Goal: Information Seeking & Learning: Learn about a topic

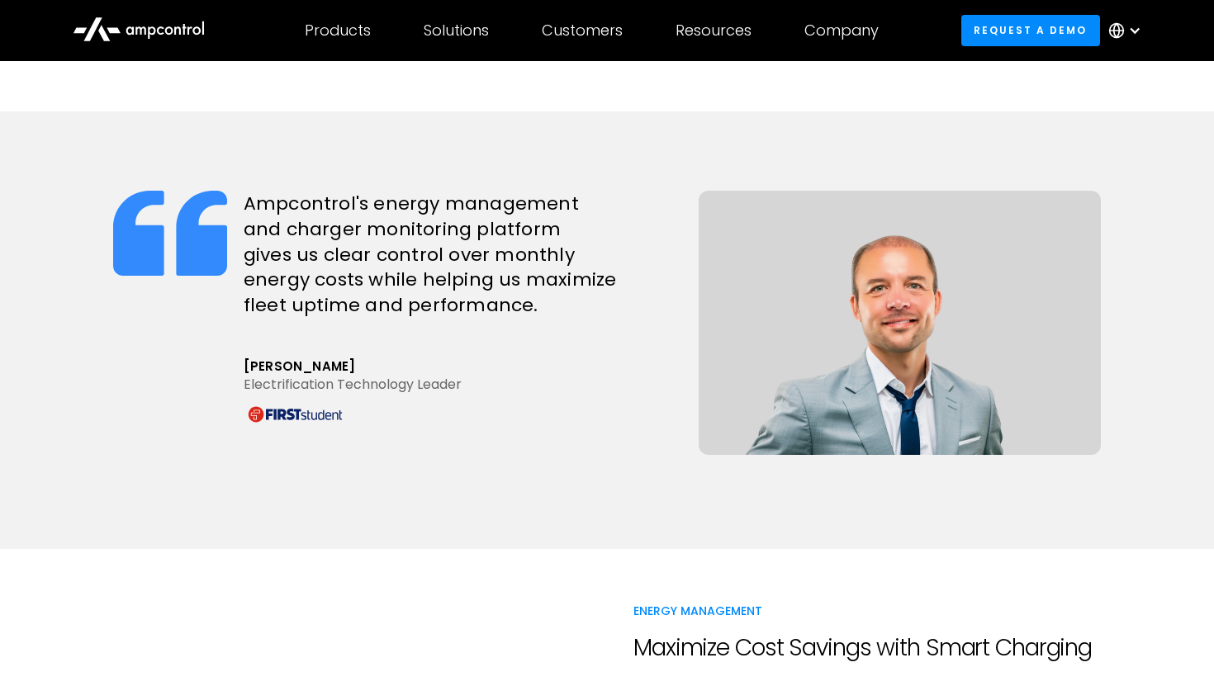
scroll to position [1355, 0]
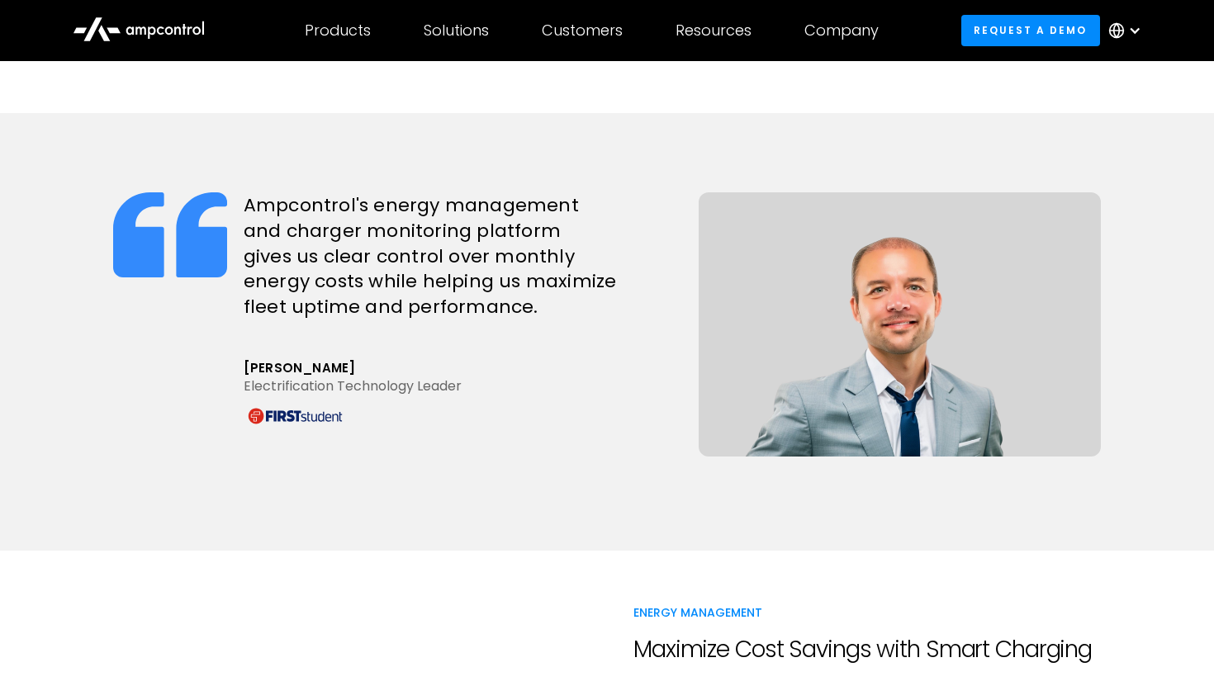
click at [270, 359] on div "[PERSON_NAME]" at bounding box center [463, 367] width 439 height 17
drag, startPoint x: 243, startPoint y: 339, endPoint x: 325, endPoint y: 381, distance: 91.6
click at [325, 381] on div "Ampcontrol's energy management and charger monitoring platform gives us clear c…" at bounding box center [454, 331] width 455 height 279
click at [343, 319] on div "Ampcontrol's energy management and charger monitoring platform gives us clear c…" at bounding box center [454, 331] width 455 height 279
drag, startPoint x: 322, startPoint y: 337, endPoint x: 288, endPoint y: 337, distance: 33.9
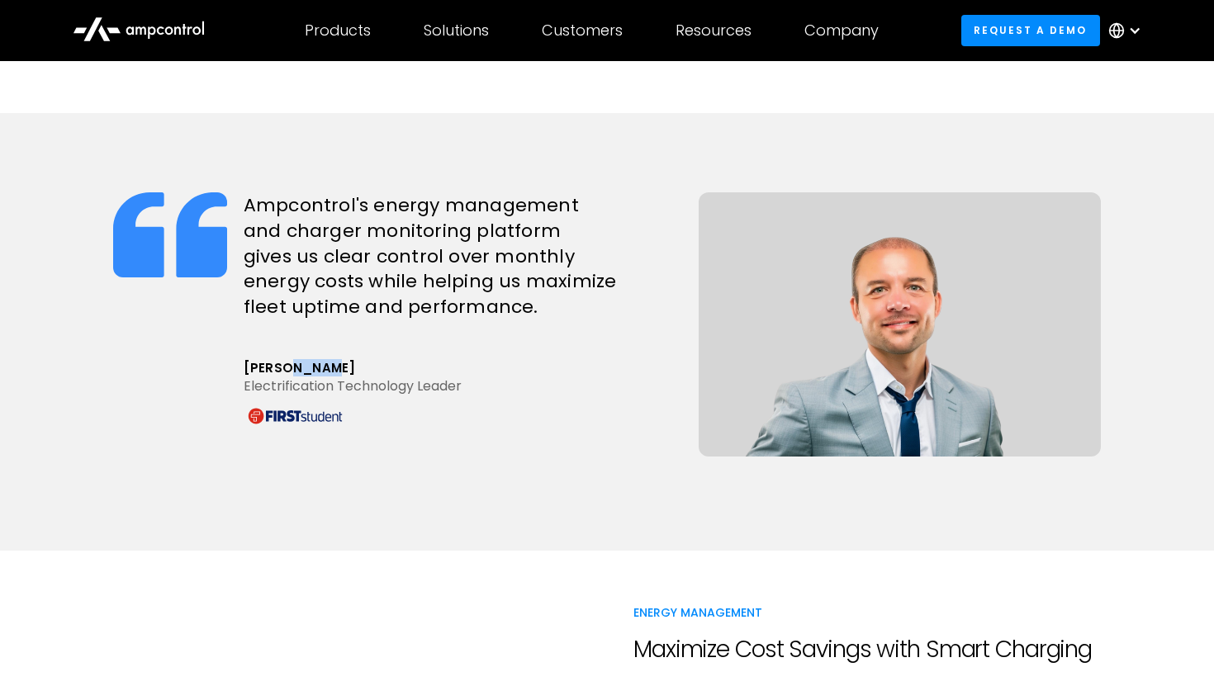
click at [288, 359] on div "[PERSON_NAME]" at bounding box center [463, 367] width 439 height 17
drag, startPoint x: 283, startPoint y: 332, endPoint x: 224, endPoint y: 332, distance: 59.5
click at [224, 332] on div "Ampcontrol's energy management and charger monitoring platform gives us clear c…" at bounding box center [397, 331] width 569 height 279
copy div "Jason Doiron"
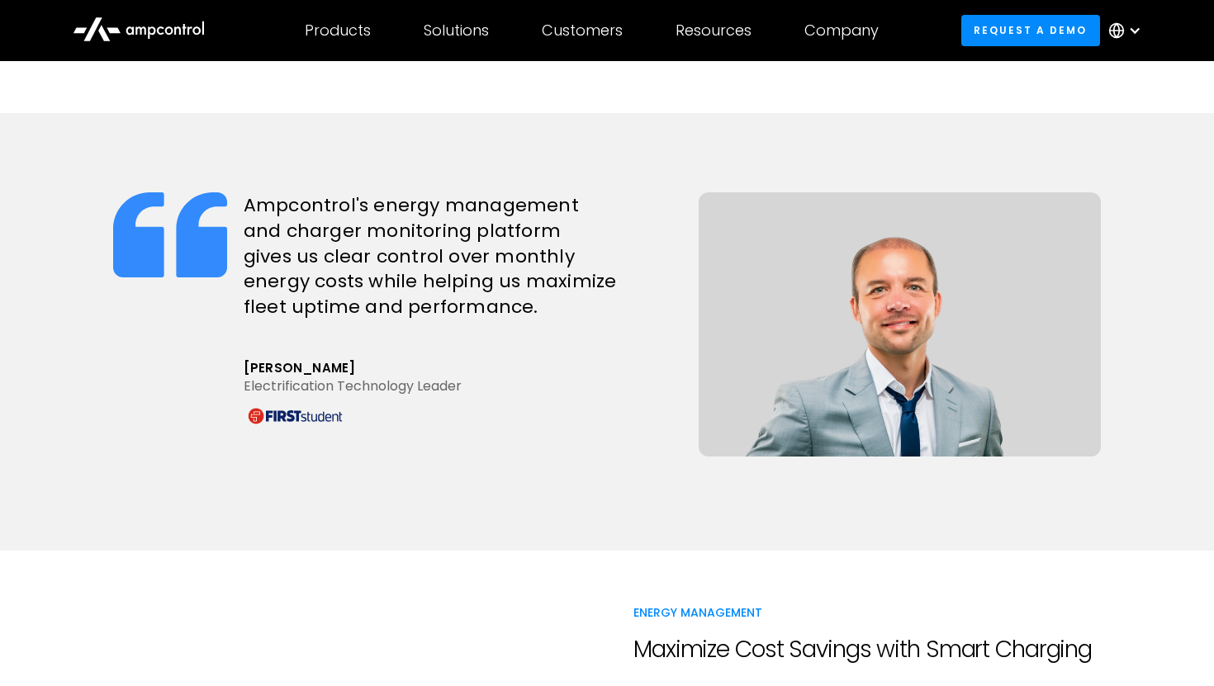
click at [236, 351] on div "Ampcontrol's energy management and charger monitoring platform gives us clear c…" at bounding box center [454, 331] width 455 height 279
drag, startPoint x: 244, startPoint y: 335, endPoint x: 372, endPoint y: 335, distance: 128.0
click at [372, 359] on div "Jason Doiron" at bounding box center [463, 367] width 439 height 17
copy div "Jason Doiron"
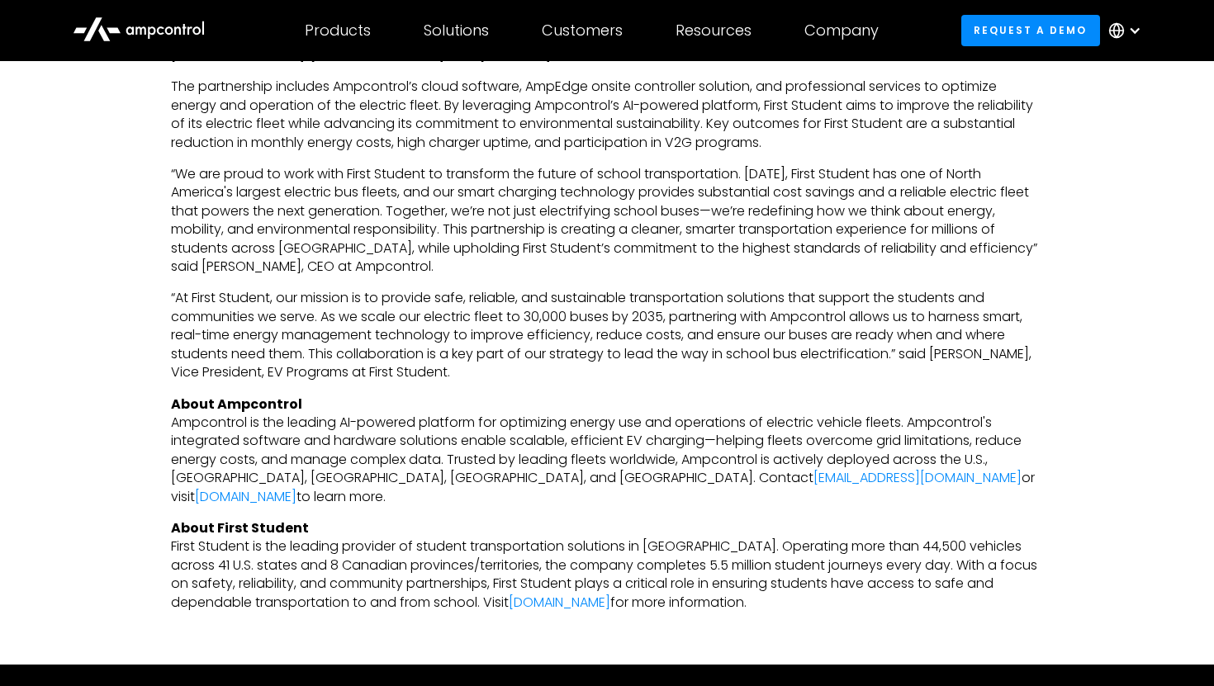
scroll to position [852, 0]
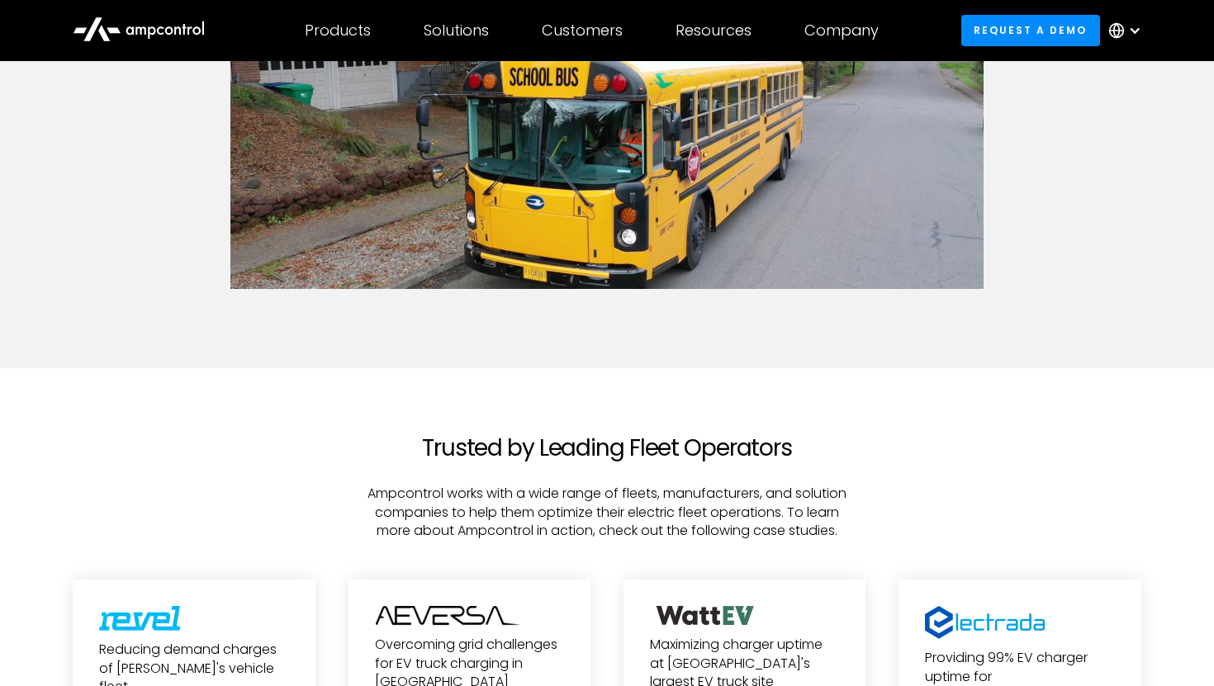
scroll to position [4115, 0]
